Goal: Transaction & Acquisition: Purchase product/service

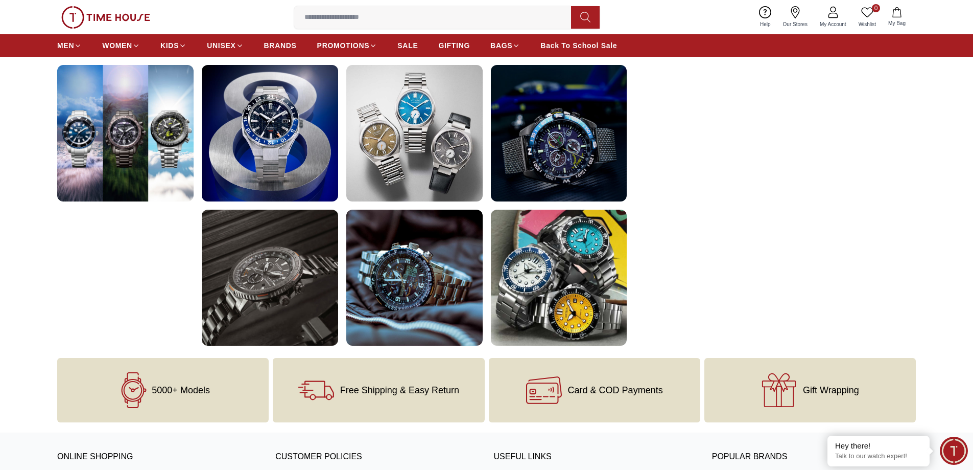
scroll to position [1533, 0]
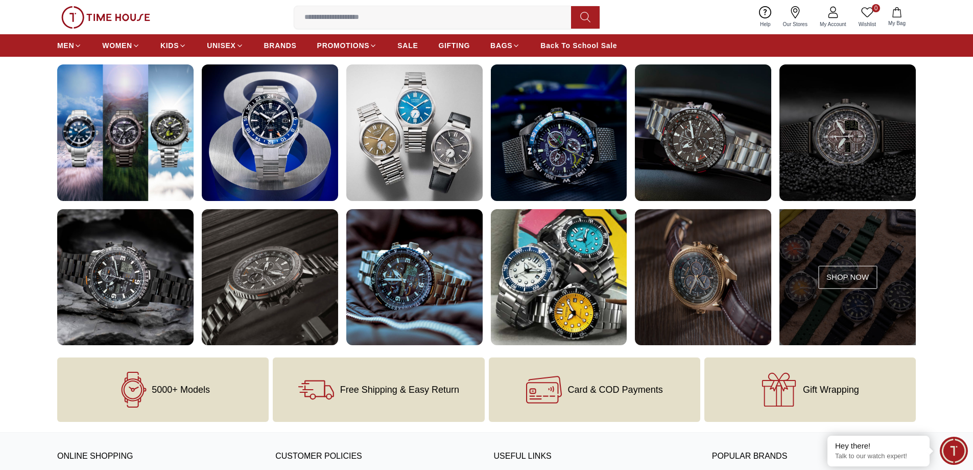
click at [843, 301] on div at bounding box center [848, 277] width 136 height 136
click at [845, 283] on link "Shop Now" at bounding box center [848, 277] width 59 height 23
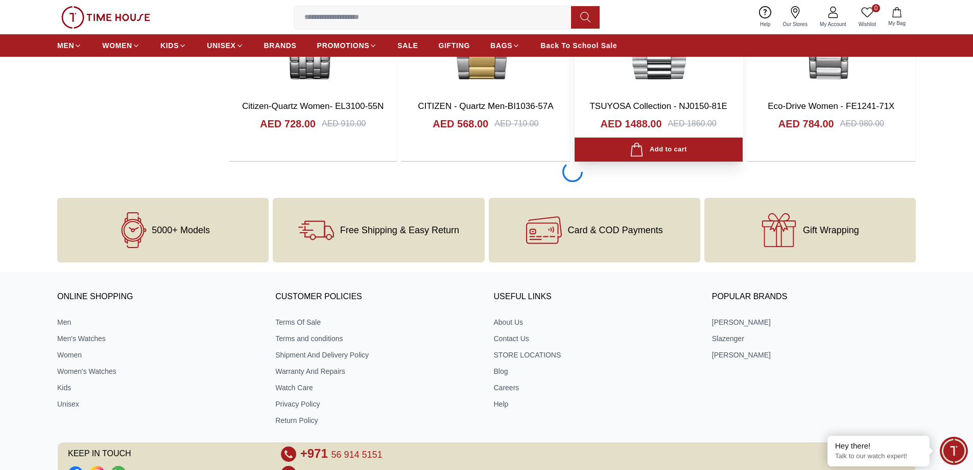
scroll to position [1773, 0]
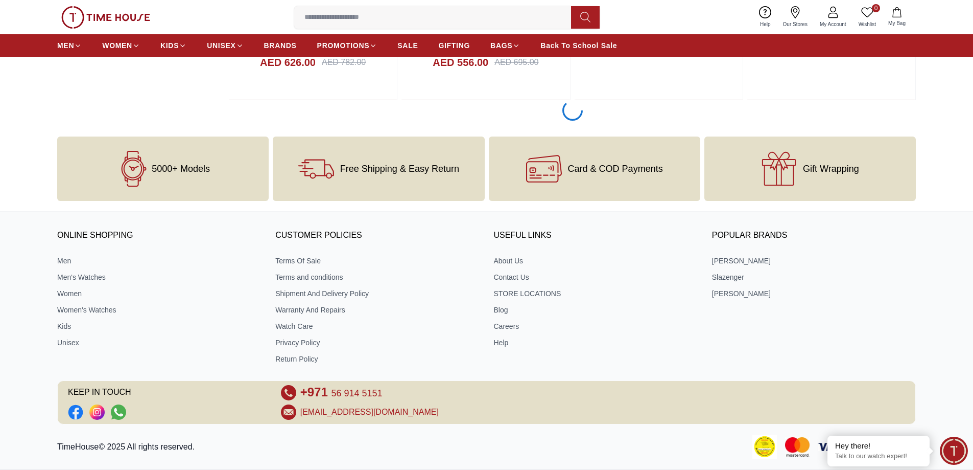
scroll to position [4941, 0]
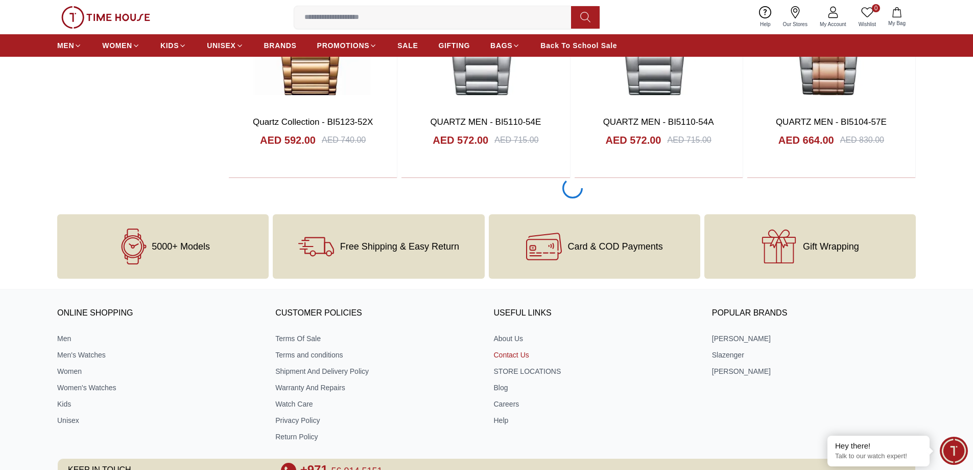
scroll to position [7905, 0]
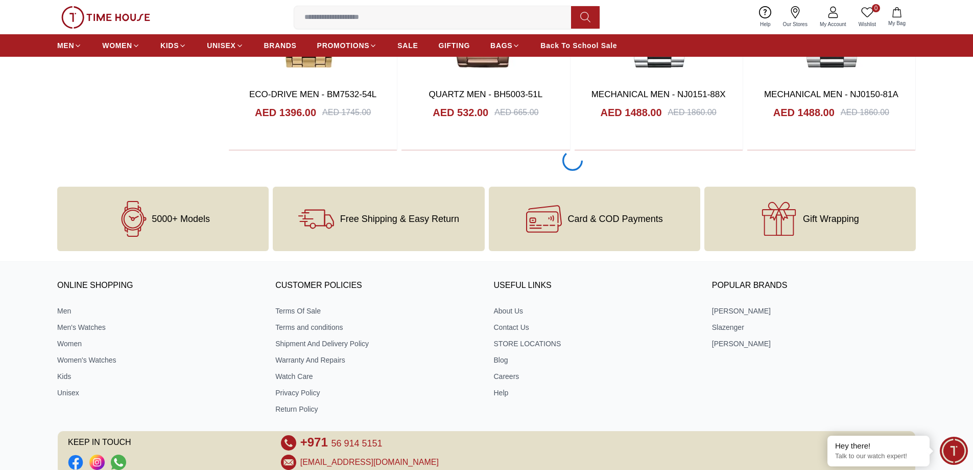
scroll to position [11016, 0]
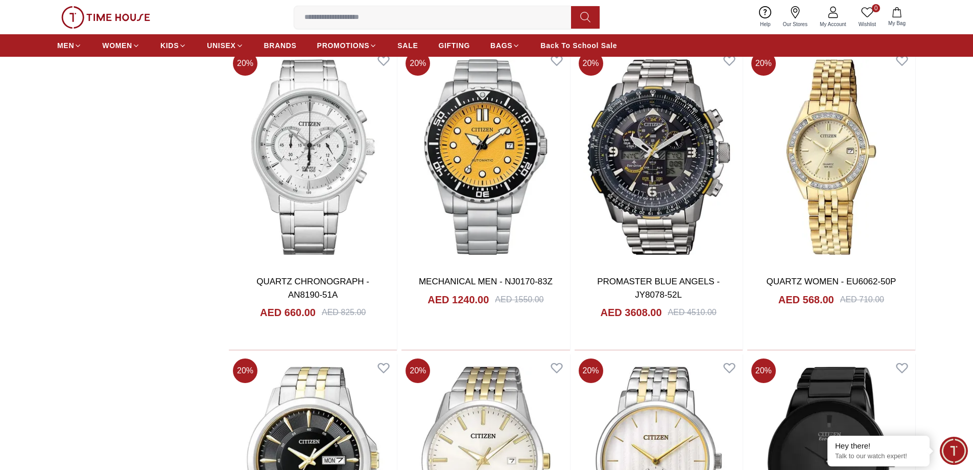
scroll to position [11424, 0]
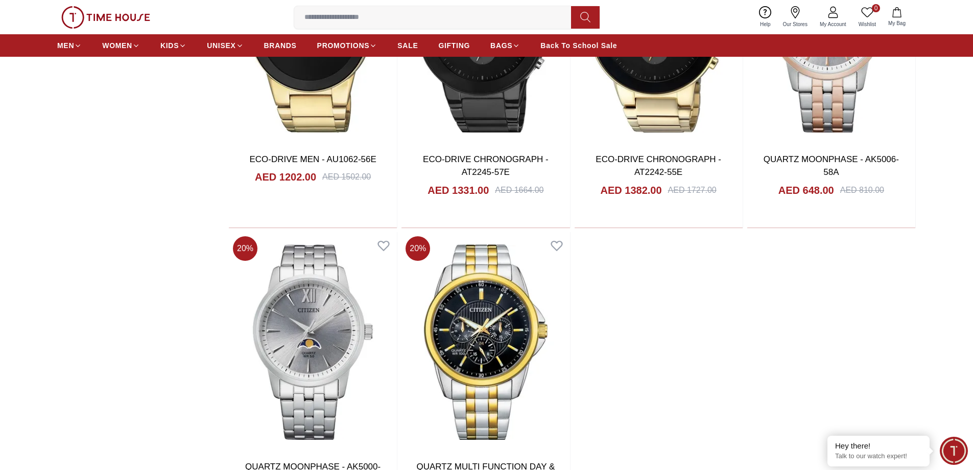
scroll to position [12242, 0]
